Goal: Navigation & Orientation: Find specific page/section

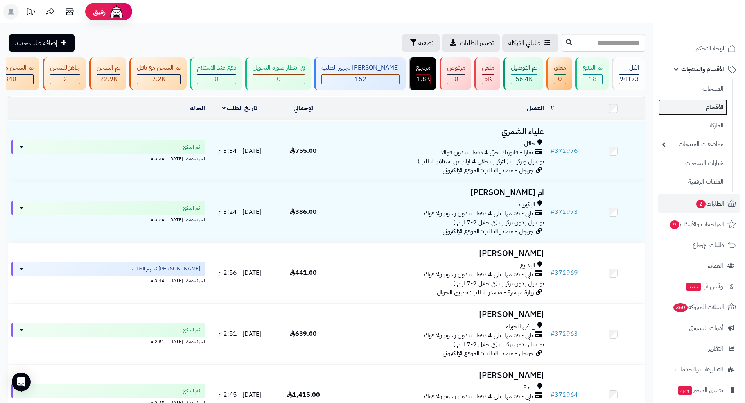
click at [720, 104] on link "الأقسام" at bounding box center [692, 107] width 69 height 16
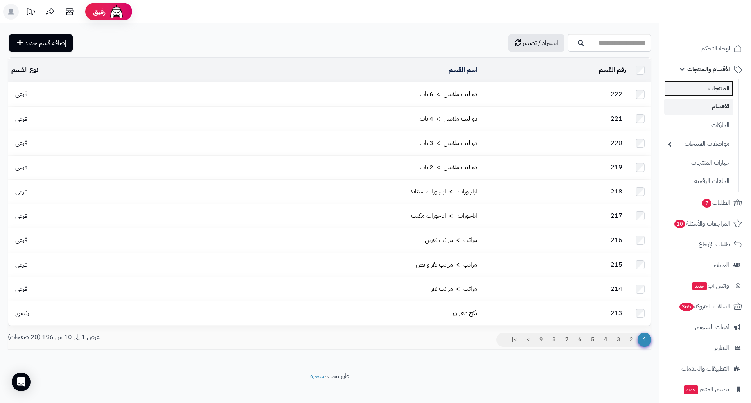
click at [718, 88] on link "المنتجات" at bounding box center [698, 89] width 69 height 16
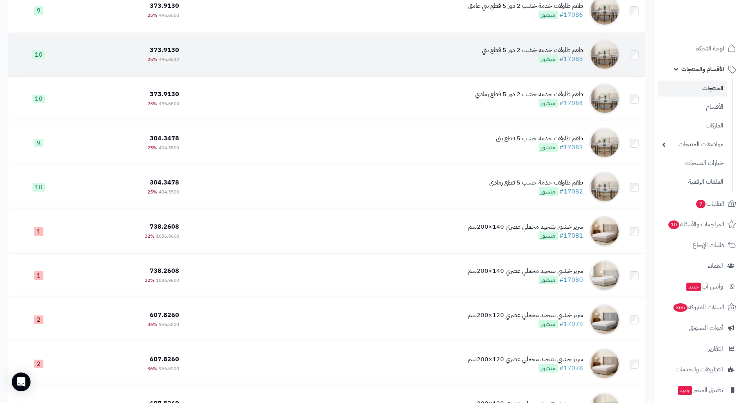
scroll to position [117, 0]
